Goal: Find specific page/section: Find specific page/section

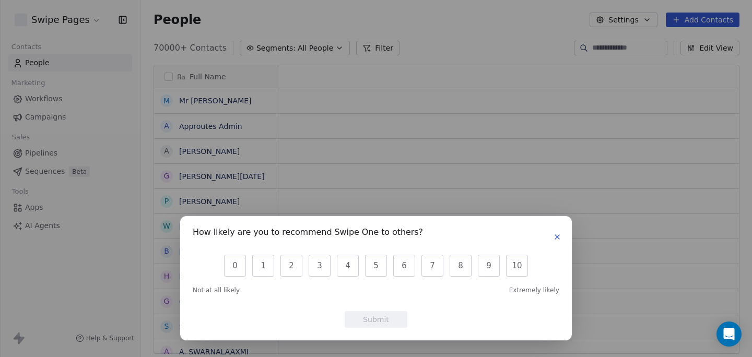
scroll to position [1, 1]
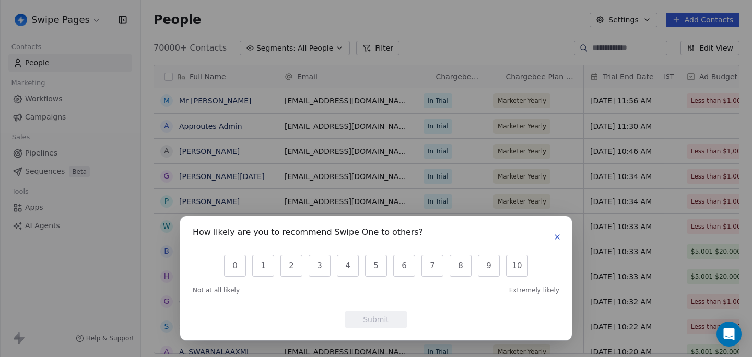
click at [555, 236] on icon "button" at bounding box center [557, 237] width 4 height 4
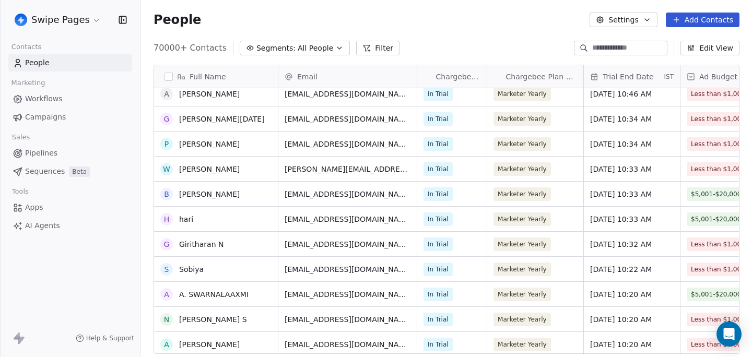
scroll to position [0, 0]
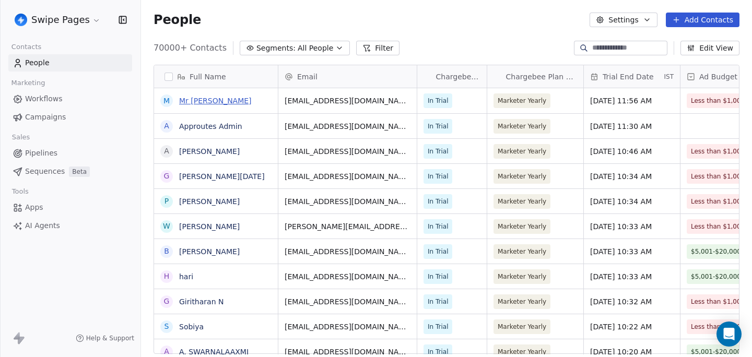
click at [190, 101] on link "Mr [PERSON_NAME]" at bounding box center [215, 101] width 73 height 8
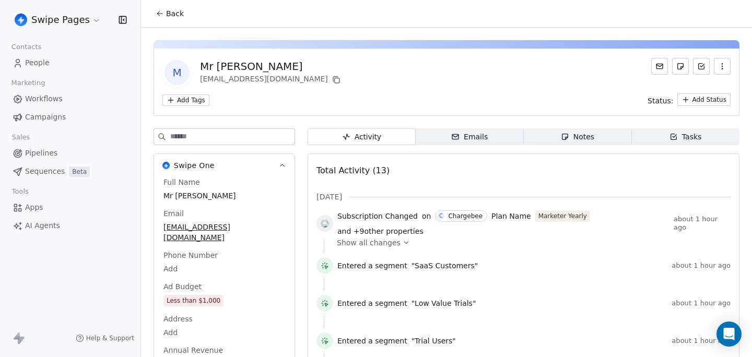
click at [164, 16] on button "Back" at bounding box center [169, 13] width 41 height 19
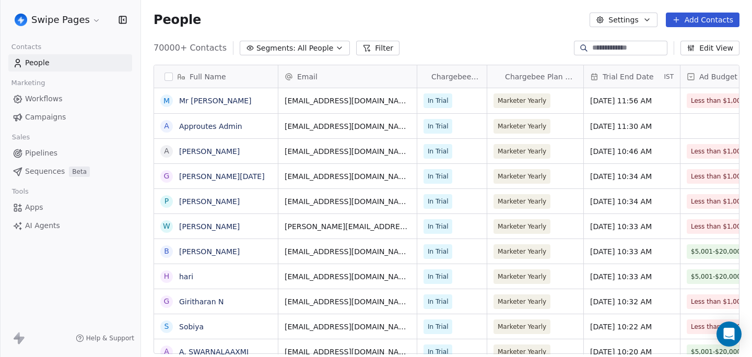
scroll to position [314, 611]
click at [306, 49] on span "All People" at bounding box center [316, 48] width 36 height 11
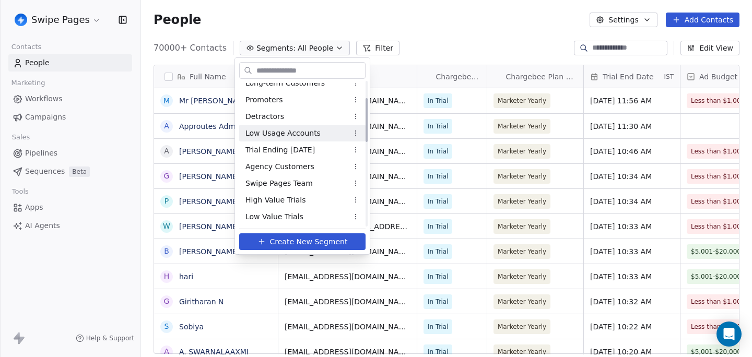
scroll to position [76, 0]
click at [282, 203] on span "High Value Trials" at bounding box center [275, 199] width 60 height 11
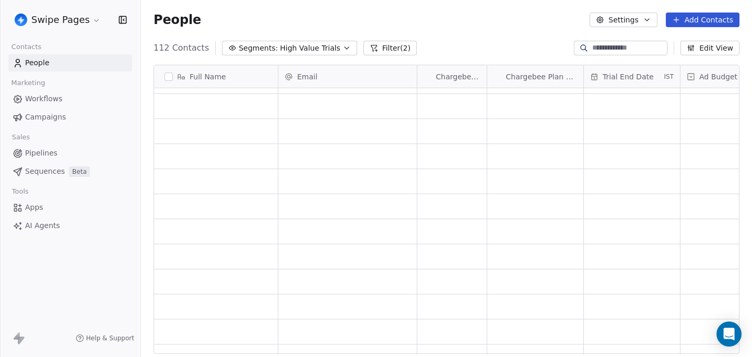
scroll to position [1293, 0]
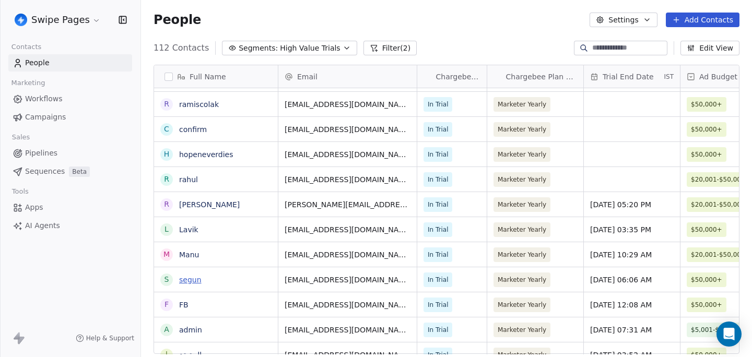
click at [190, 279] on link "segun" at bounding box center [190, 280] width 22 height 8
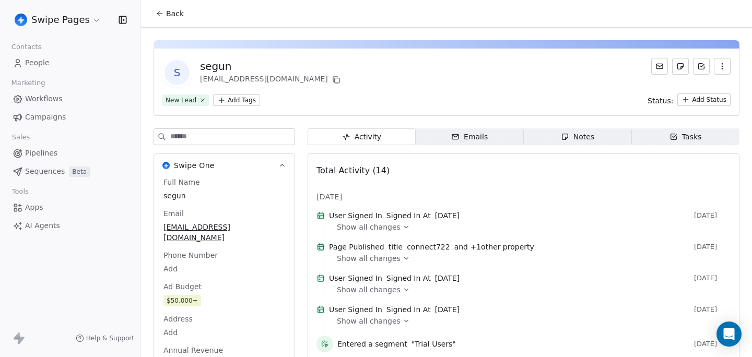
scroll to position [389, 0]
